Goal: Task Accomplishment & Management: Use online tool/utility

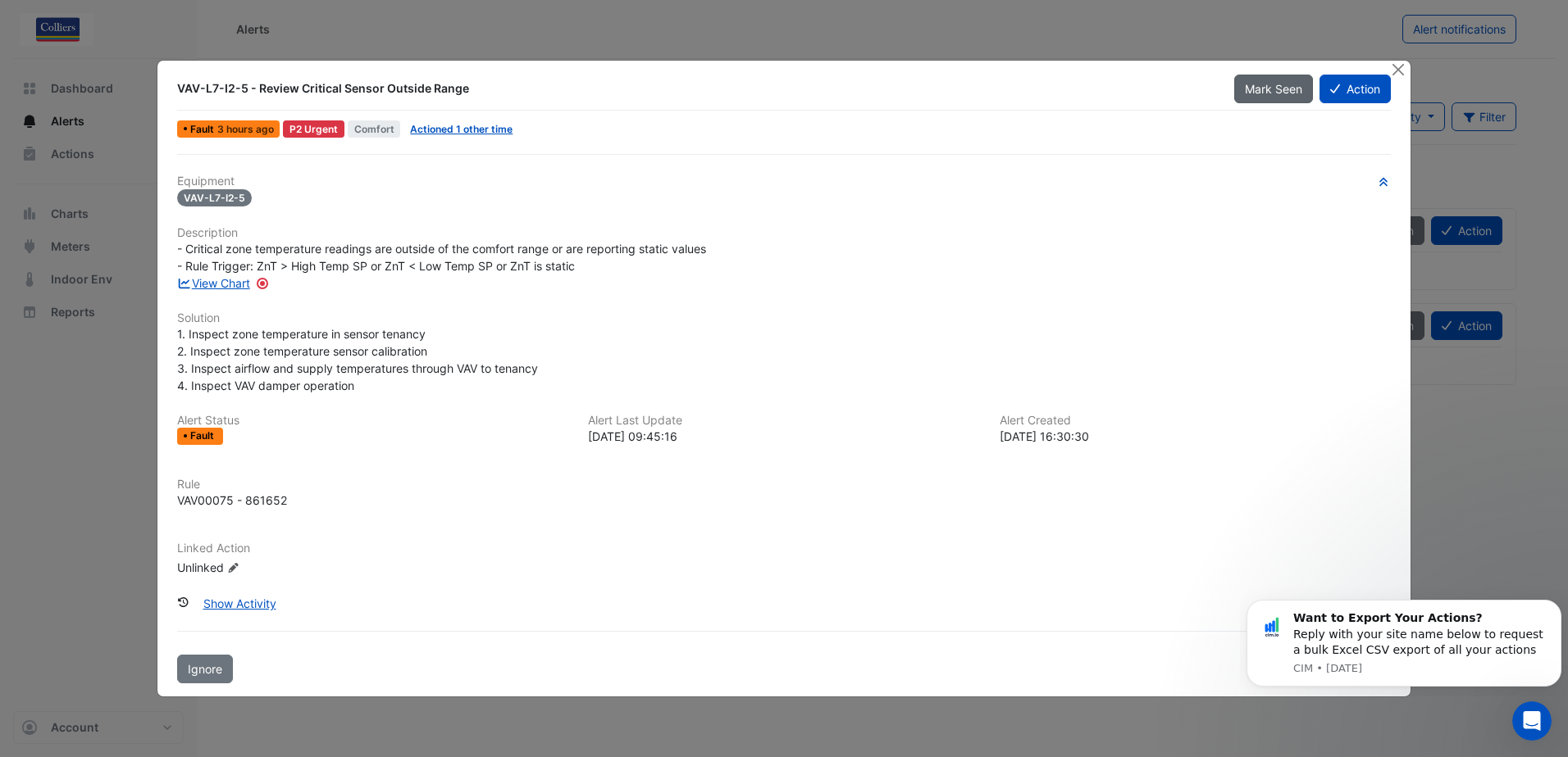
click at [1258, 87] on span "Mark Seen" at bounding box center [1273, 89] width 58 height 14
click at [1344, 88] on button "Action" at bounding box center [1354, 89] width 71 height 28
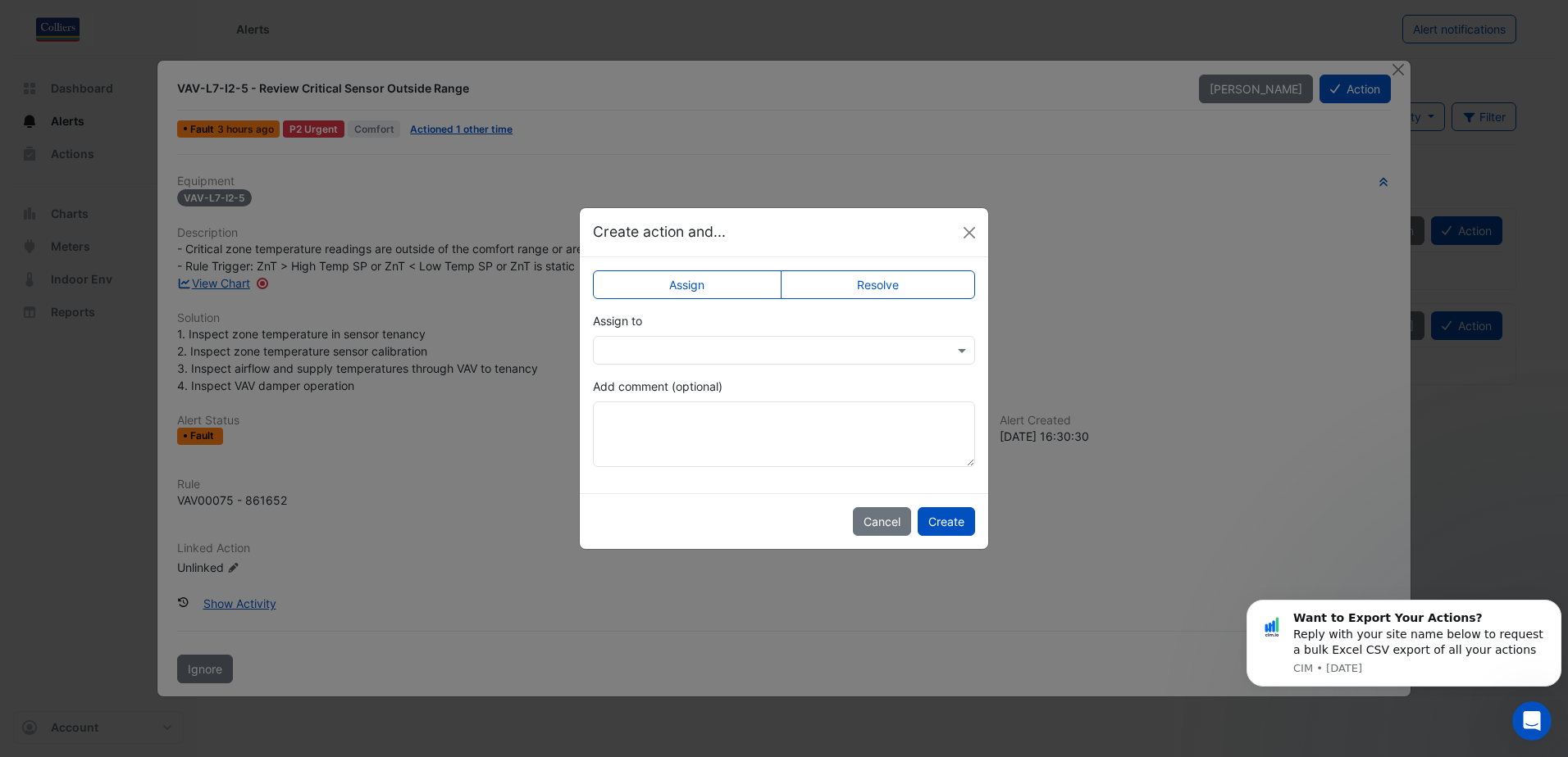
click at [642, 342] on input "text" at bounding box center [767, 351] width 331 height 18
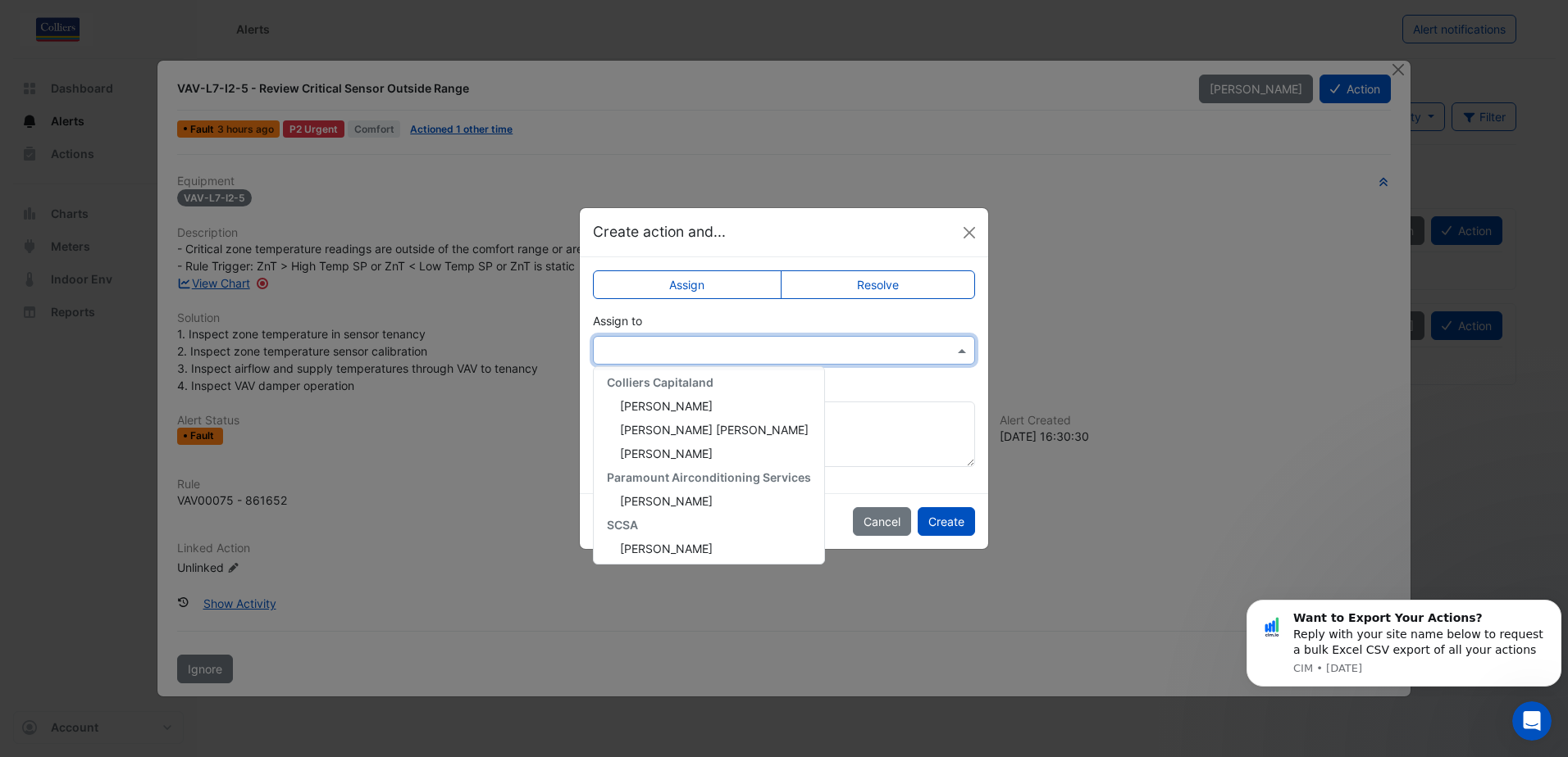
scroll to position [101, 0]
click at [684, 550] on span "[PERSON_NAME]" at bounding box center [666, 545] width 93 height 14
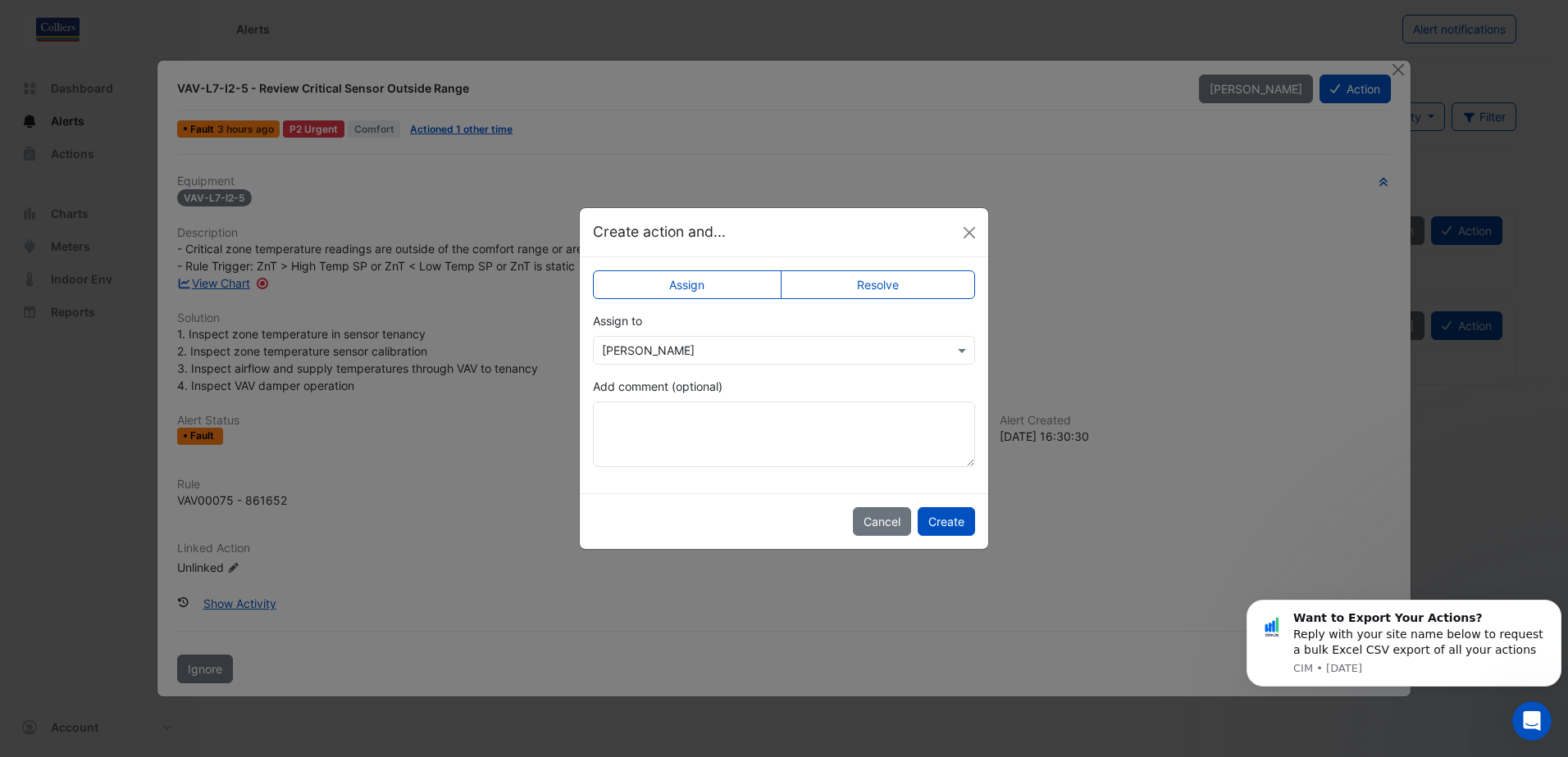
drag, startPoint x: 747, startPoint y: 225, endPoint x: 903, endPoint y: 253, distance: 158.5
click at [903, 253] on div "Create action and..." at bounding box center [783, 233] width 408 height 49
click at [666, 344] on input "text" at bounding box center [767, 351] width 331 height 18
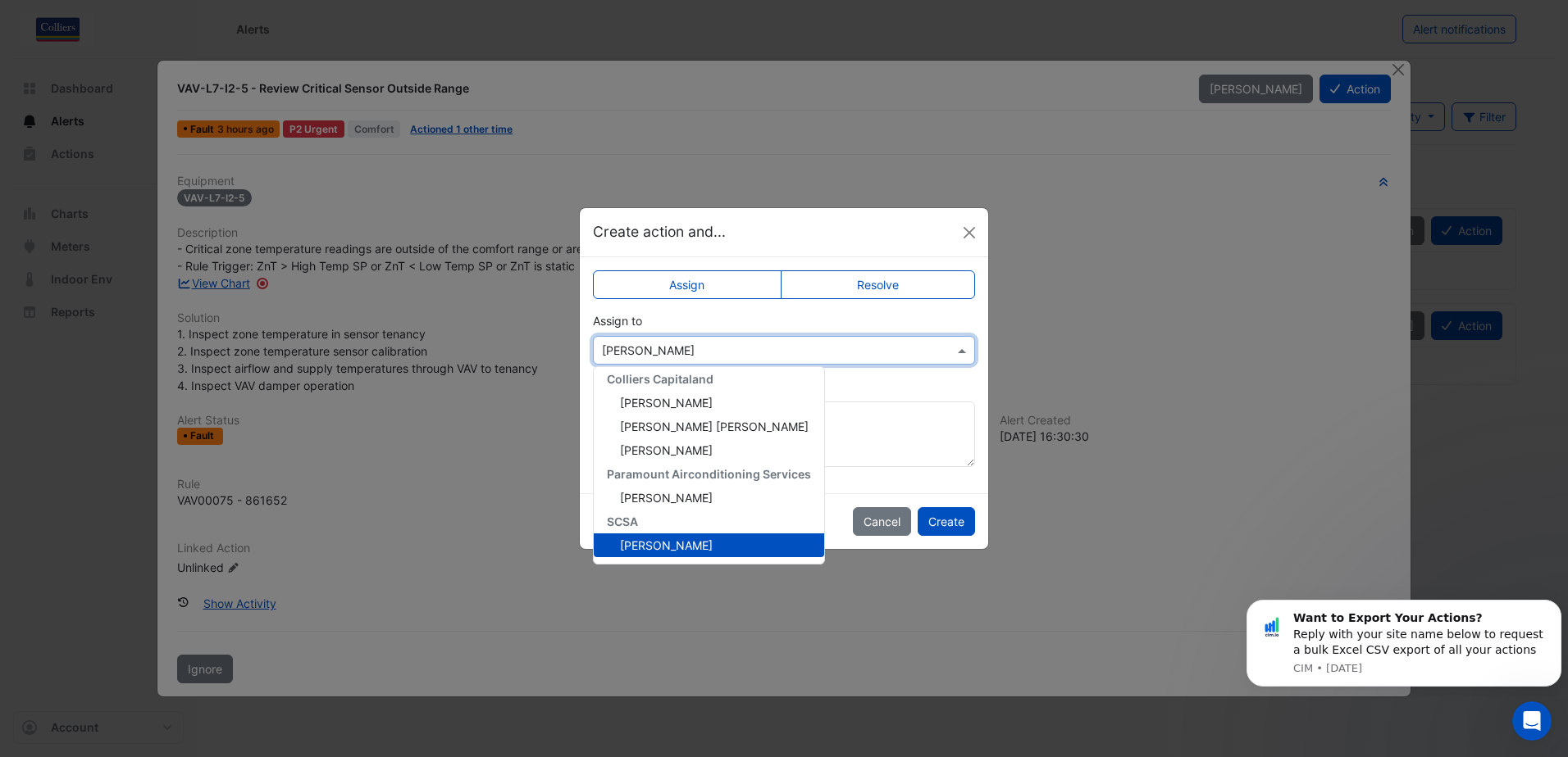
click at [764, 542] on div "[PERSON_NAME]" at bounding box center [709, 545] width 230 height 23
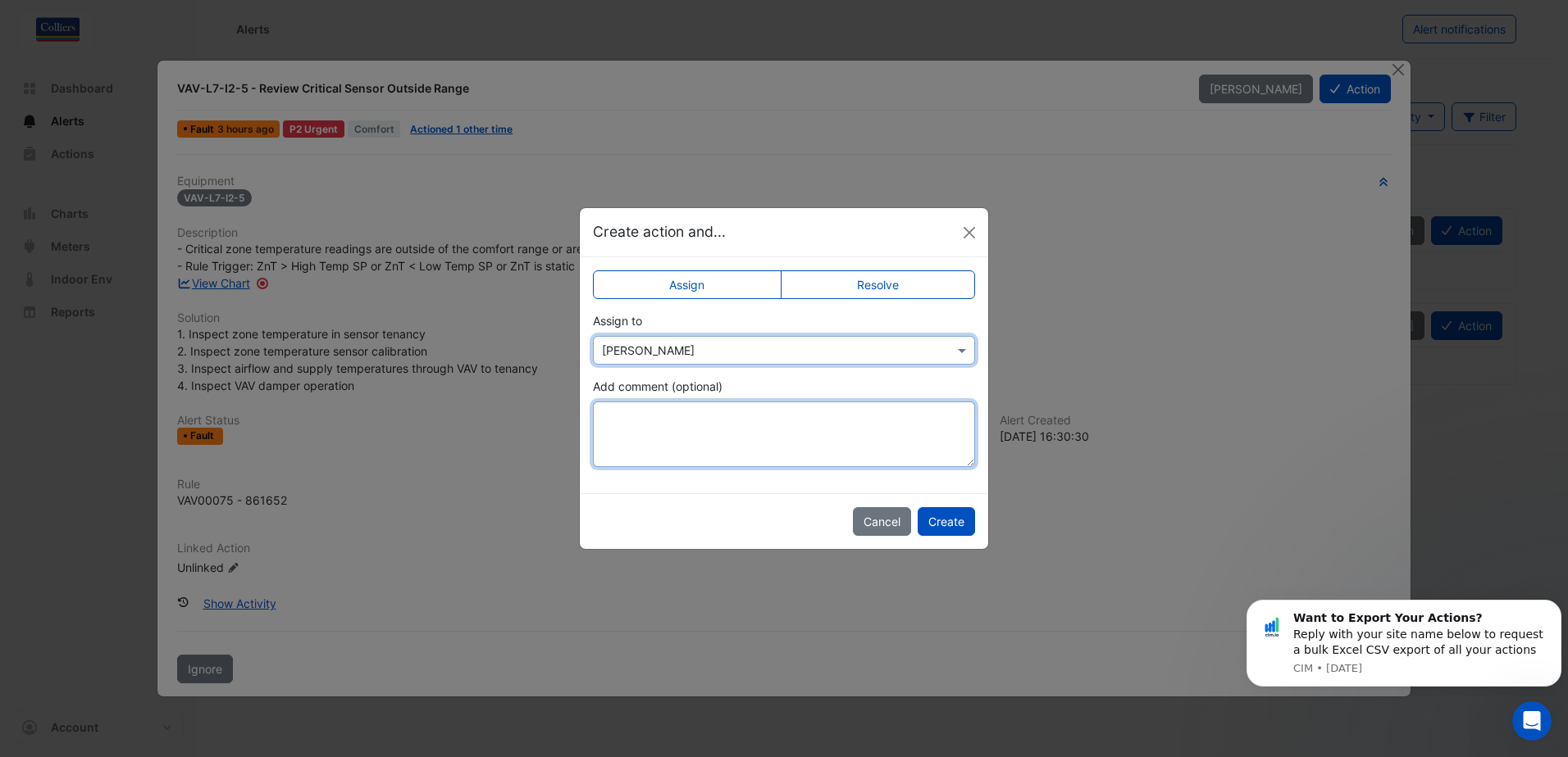
click at [642, 417] on textarea "Add comment (optional)" at bounding box center [784, 435] width 382 height 65
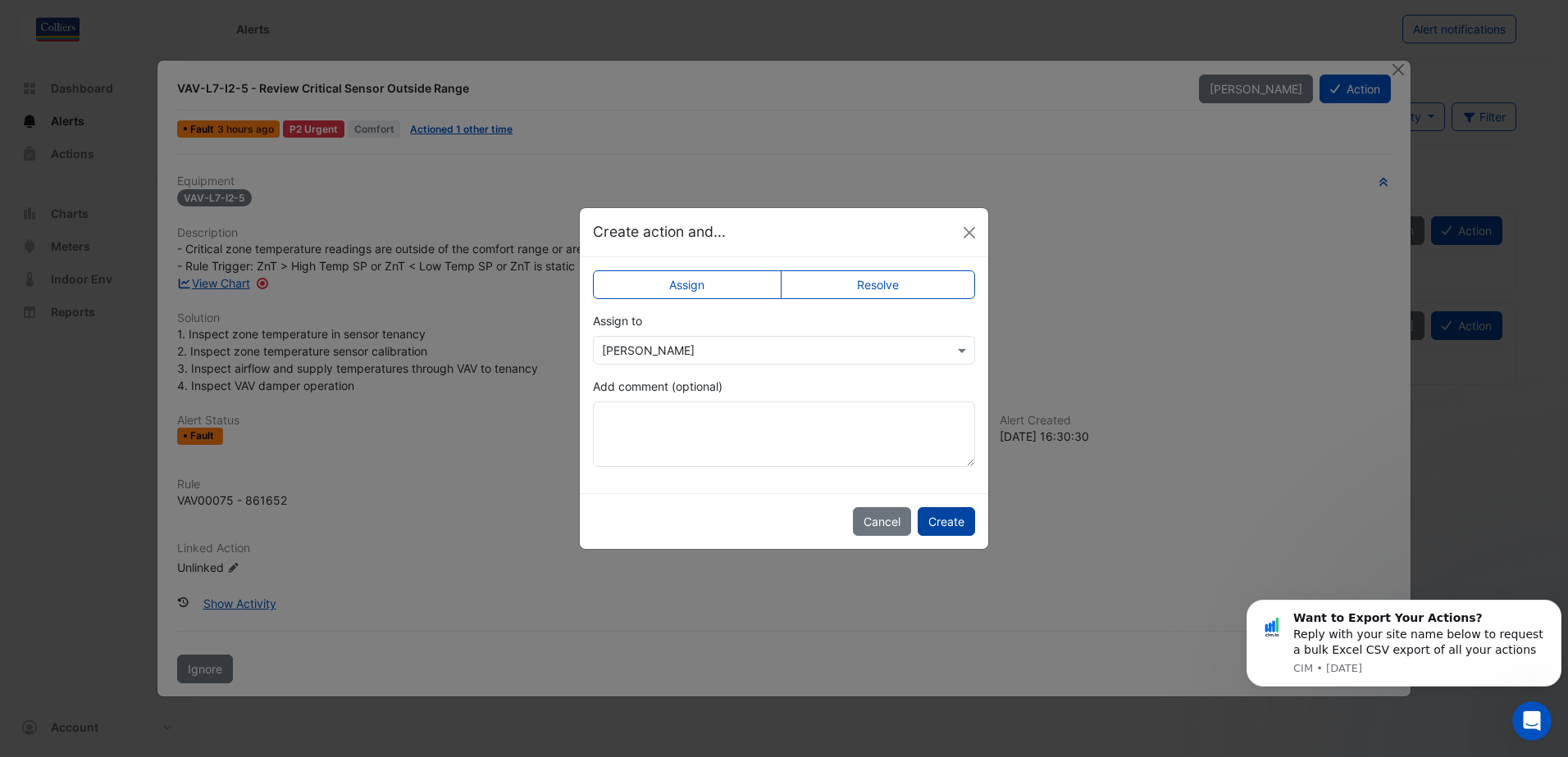
click at [950, 522] on button "Create" at bounding box center [946, 522] width 58 height 28
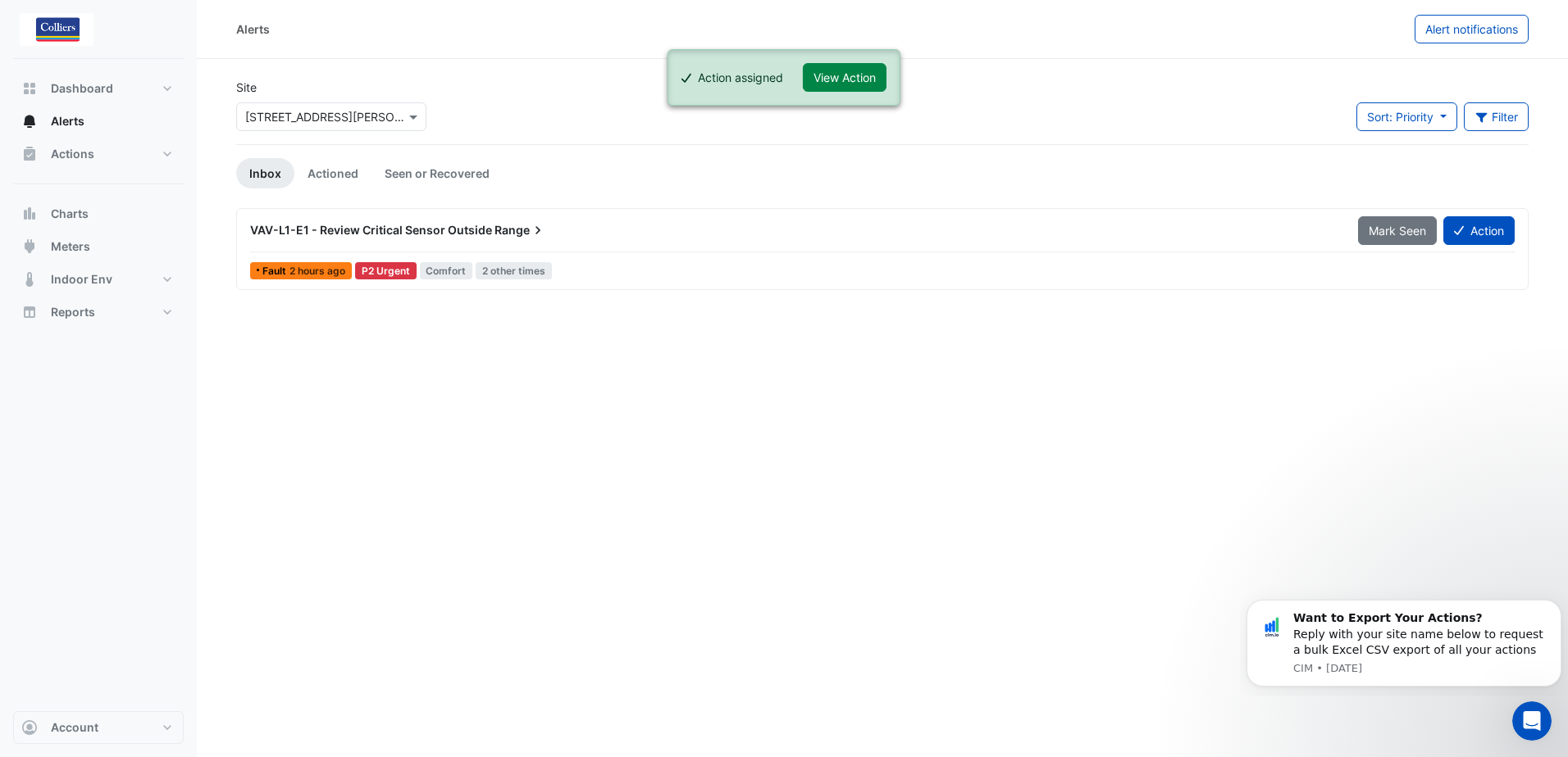
click at [679, 435] on div "Alerts Alert notifications Site × [STREET_ADDRESS][PERSON_NAME] Sort: Priority …" at bounding box center [882, 378] width 1371 height 757
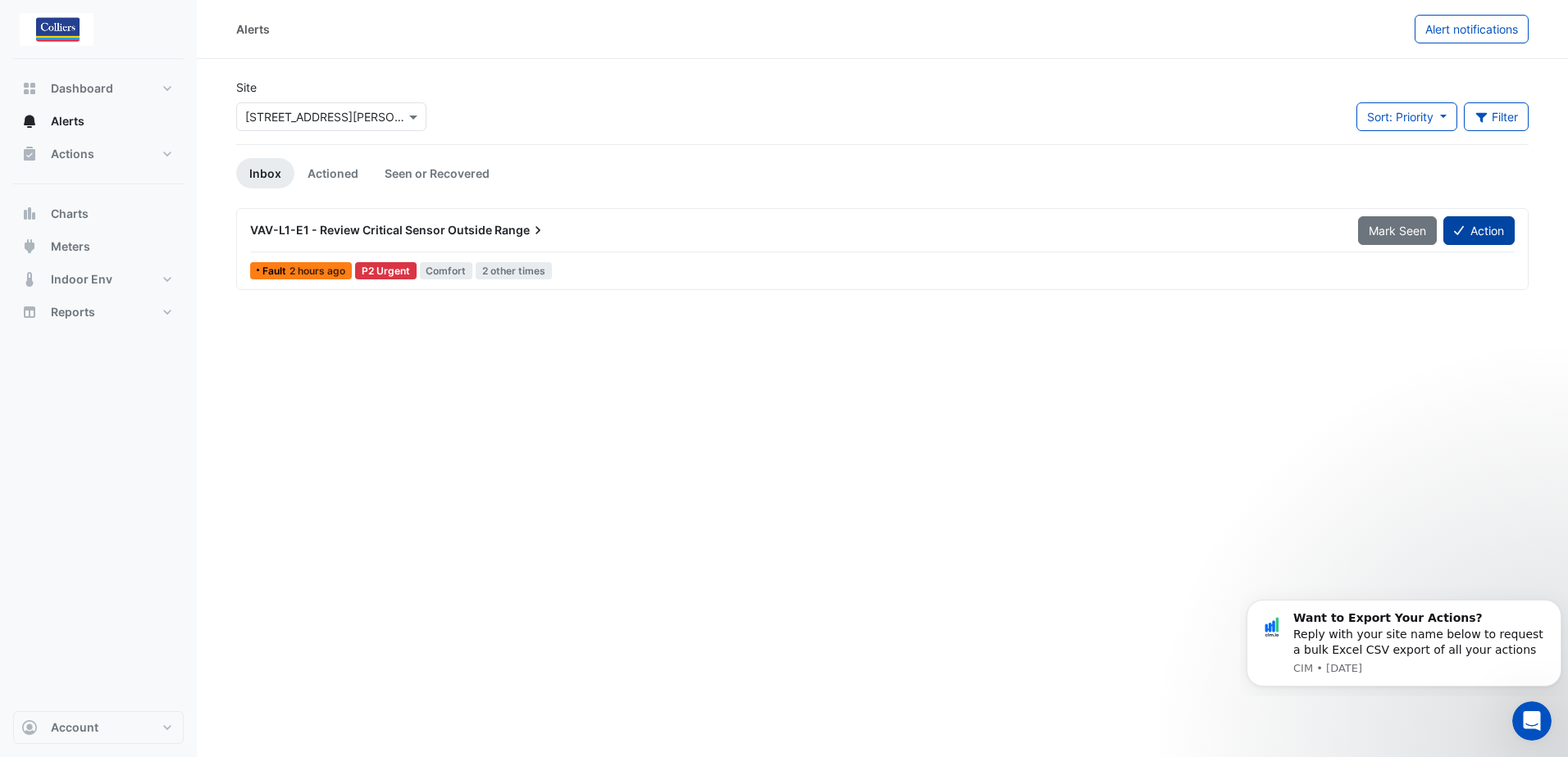
click at [1465, 226] on button "Action" at bounding box center [1478, 230] width 71 height 28
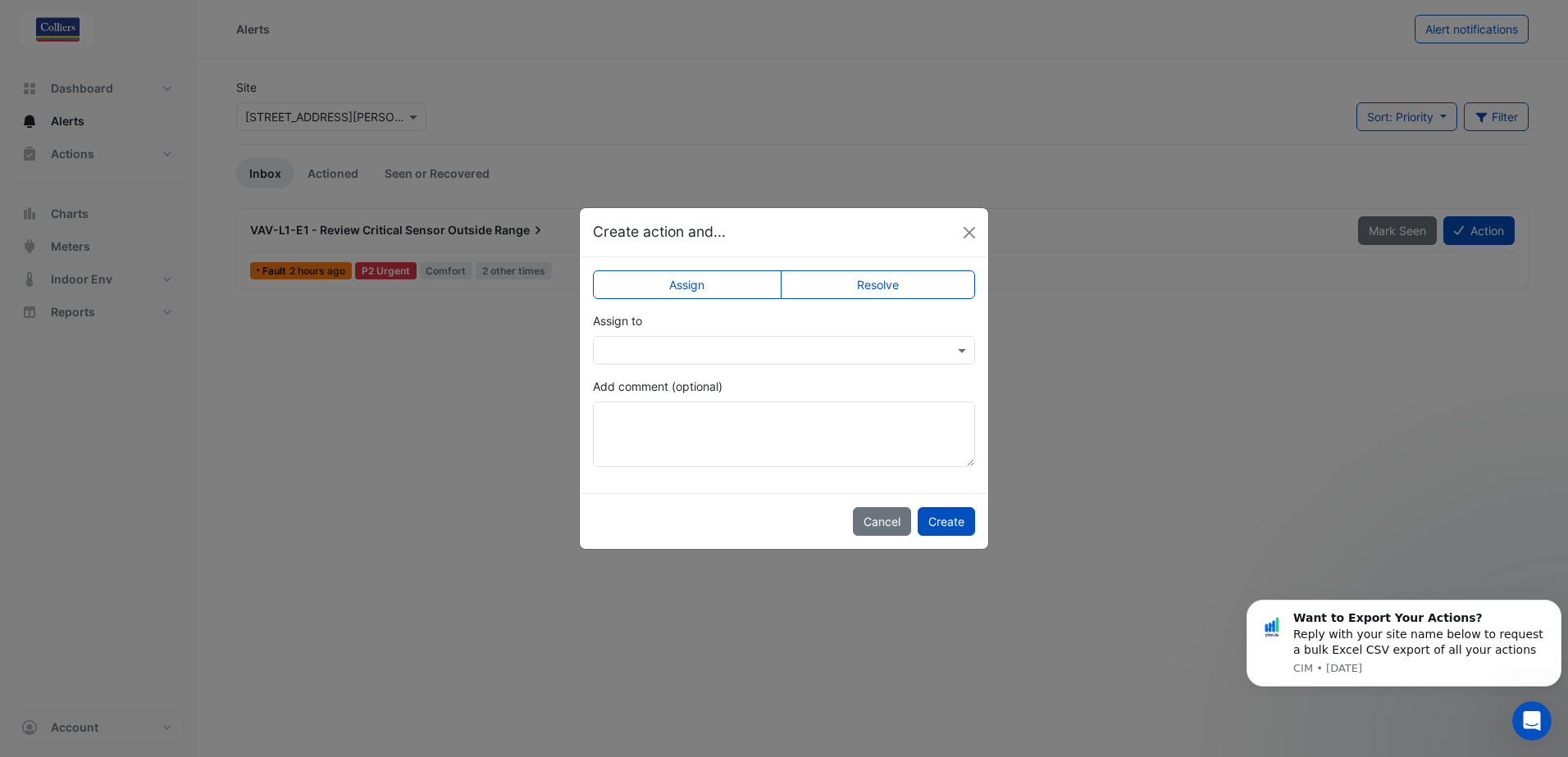
click at [648, 337] on div at bounding box center [784, 350] width 382 height 28
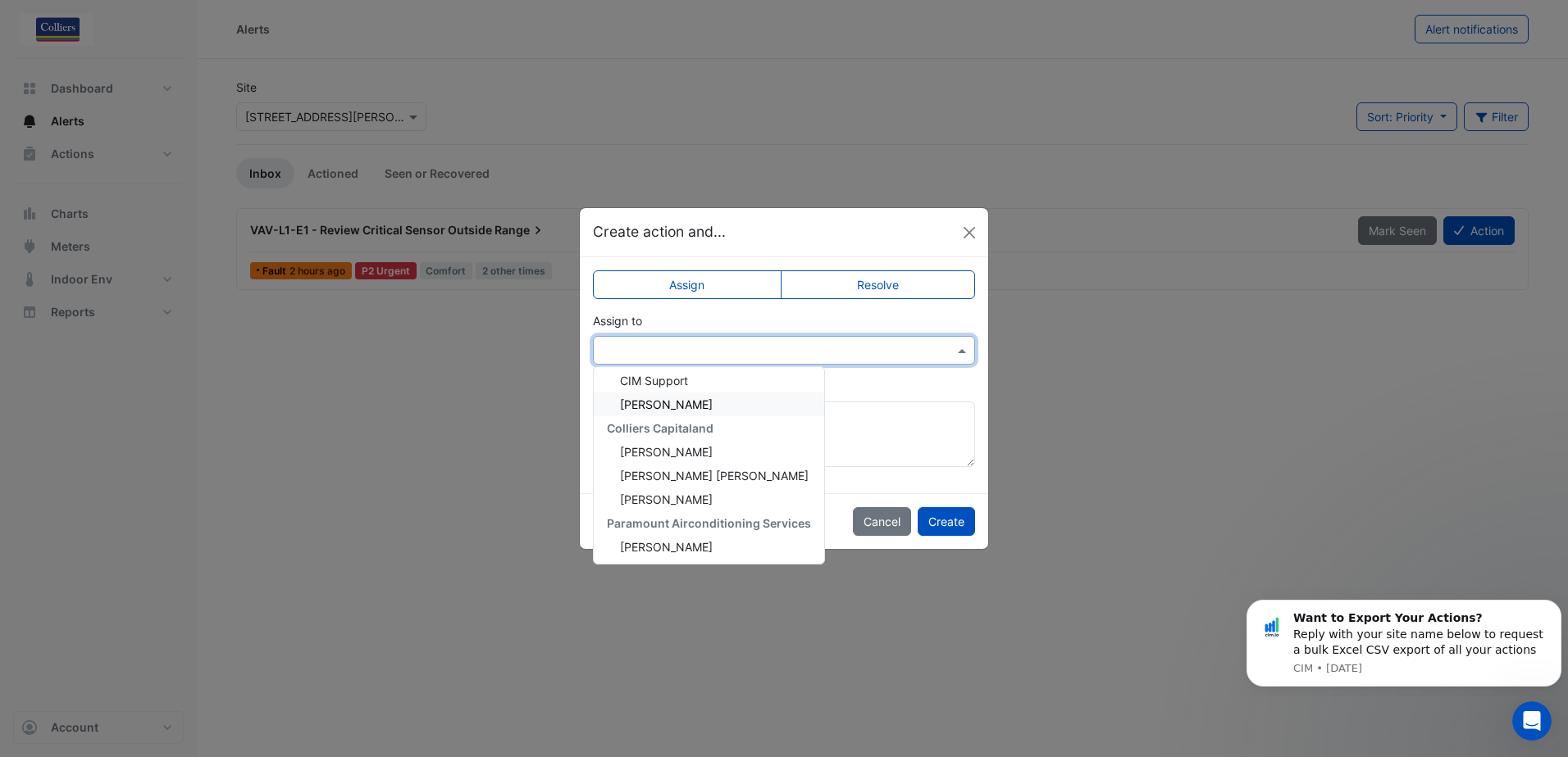
scroll to position [101, 0]
click at [641, 548] on span "[PERSON_NAME]" at bounding box center [666, 545] width 93 height 14
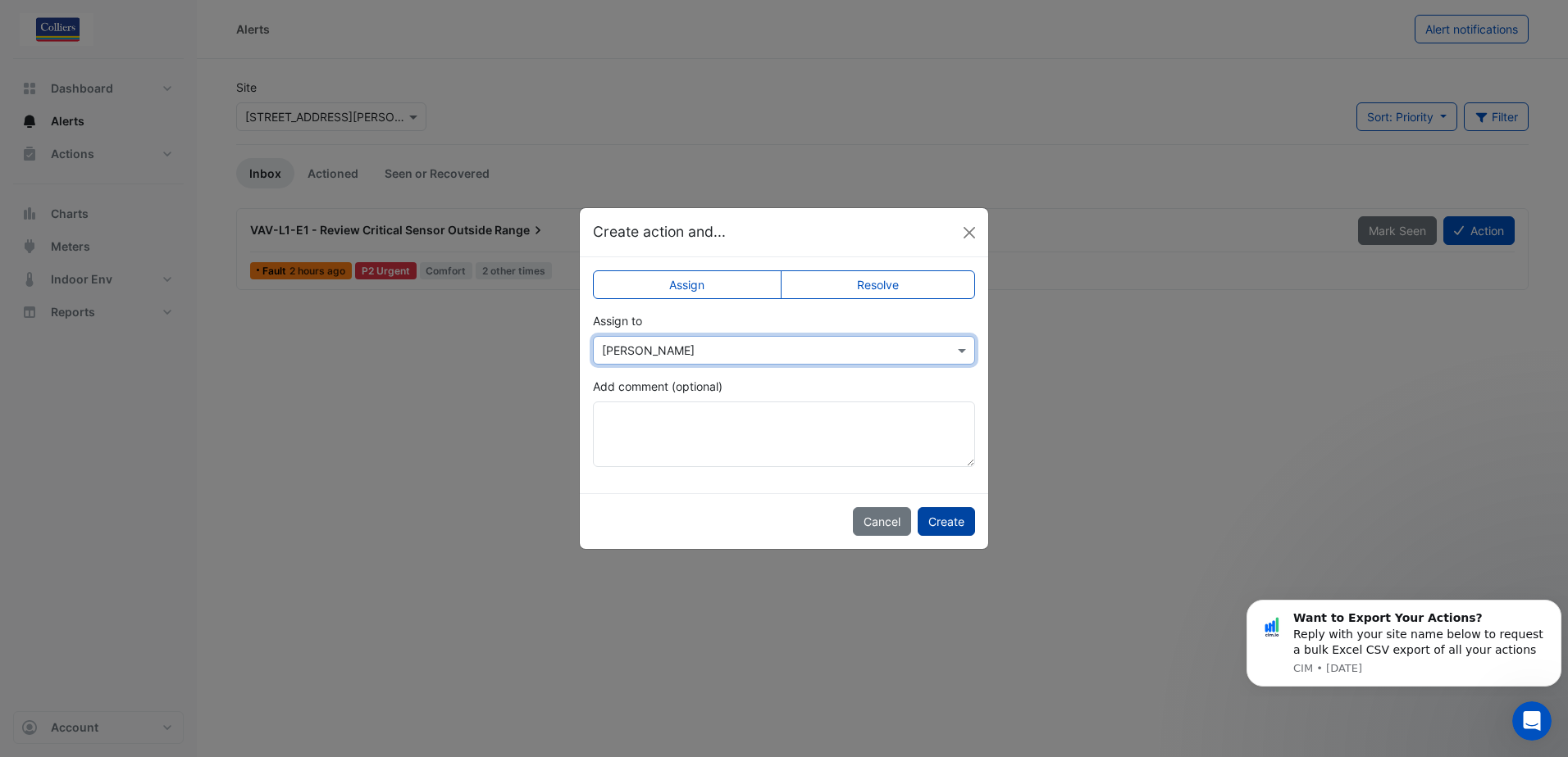
click at [937, 519] on button "Create" at bounding box center [946, 522] width 58 height 28
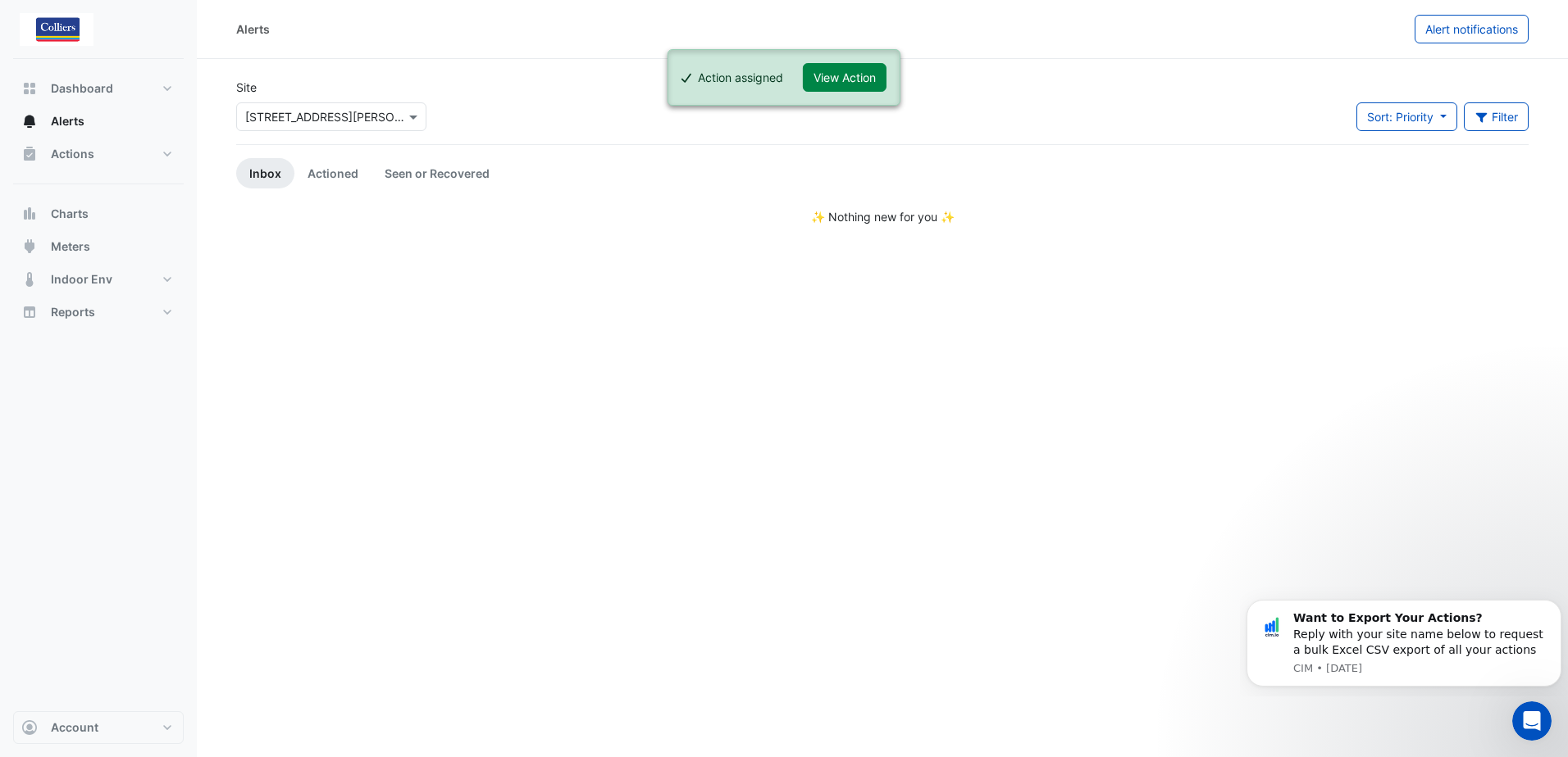
click at [862, 12] on div "Alerts Alert notifications" at bounding box center [882, 29] width 1371 height 59
